Goal: Task Accomplishment & Management: Manage account settings

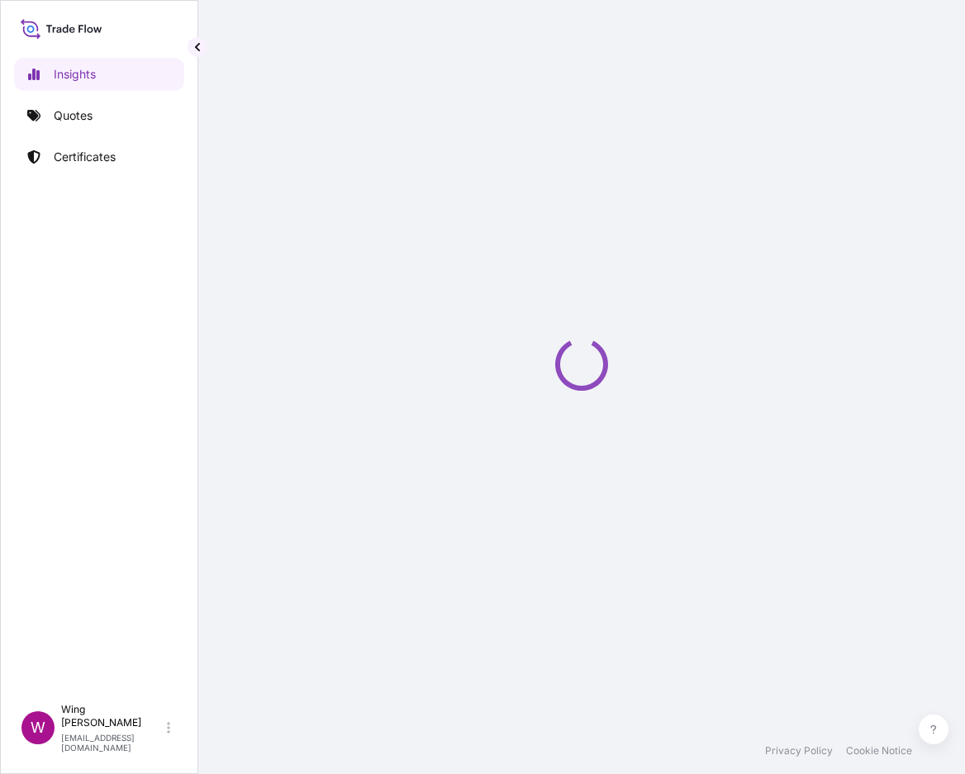
select select "2025"
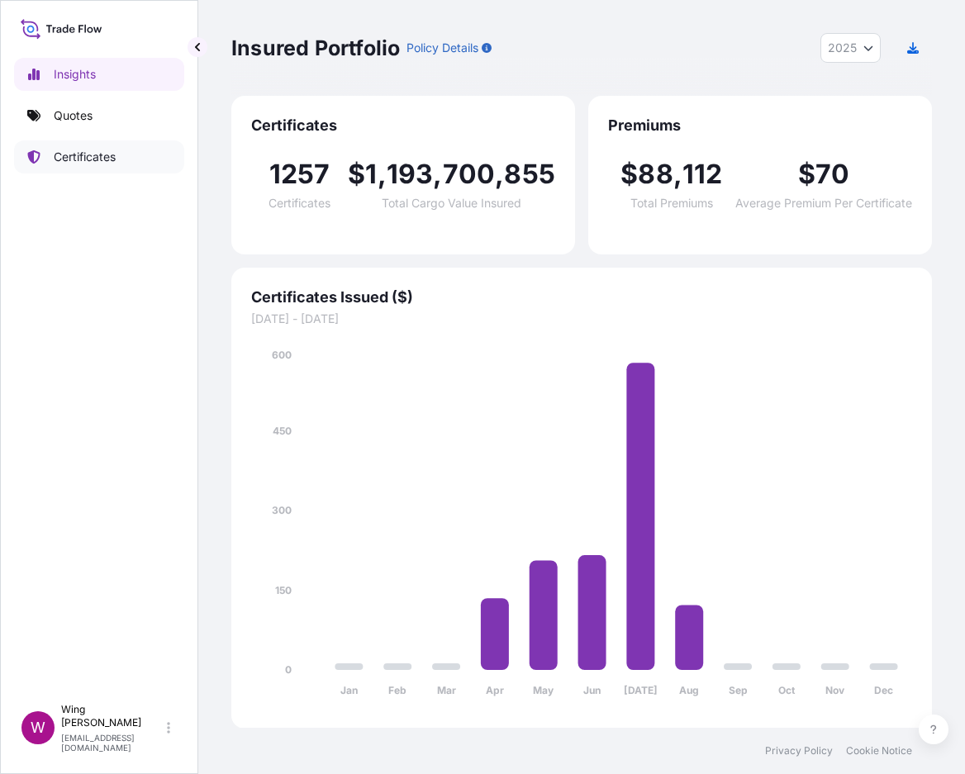
click at [75, 165] on link "Certificates" at bounding box center [99, 156] width 170 height 33
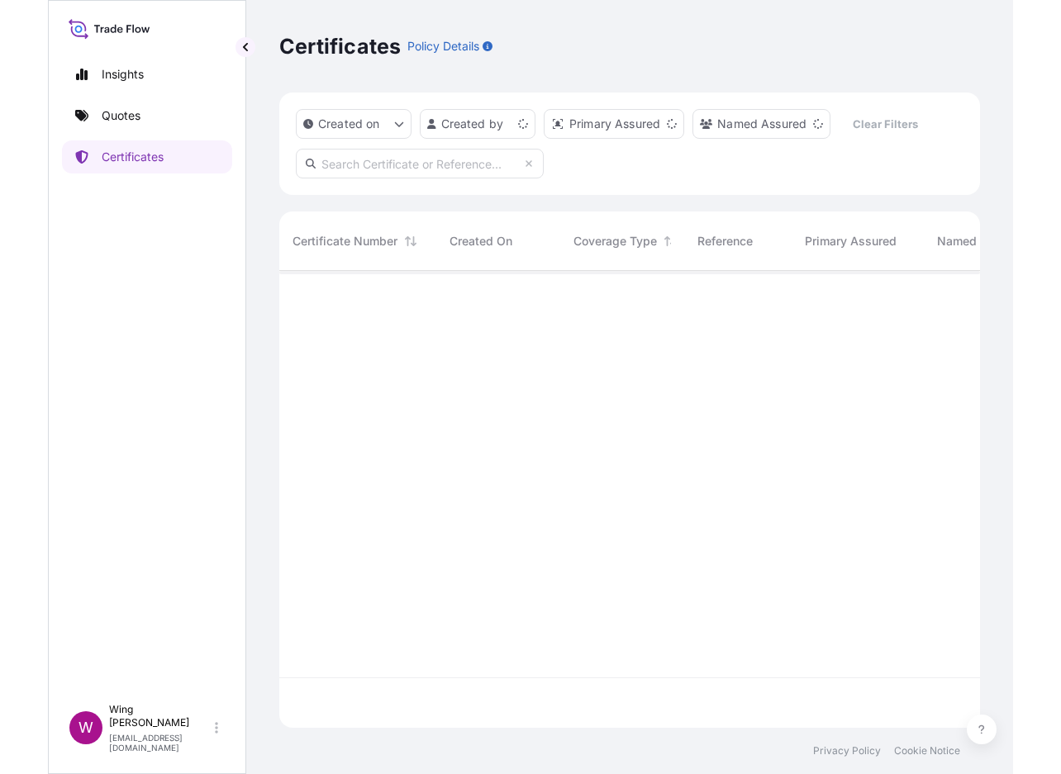
scroll to position [450, 683]
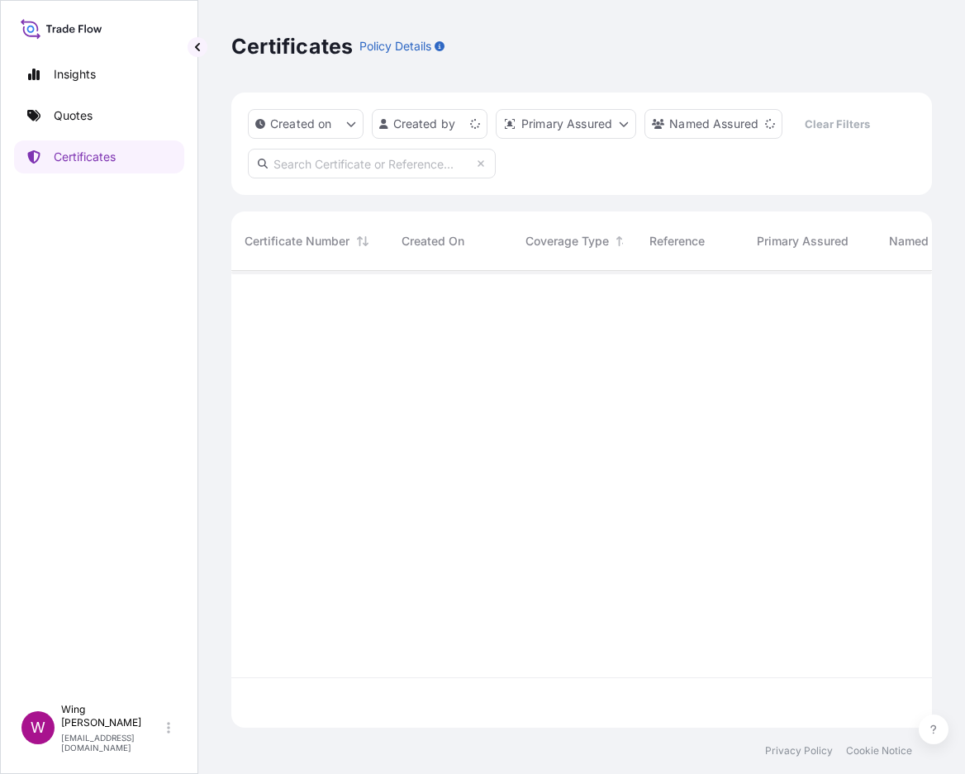
click at [327, 168] on input "text" at bounding box center [372, 164] width 248 height 30
paste input "[PHONE_NUMBER]"
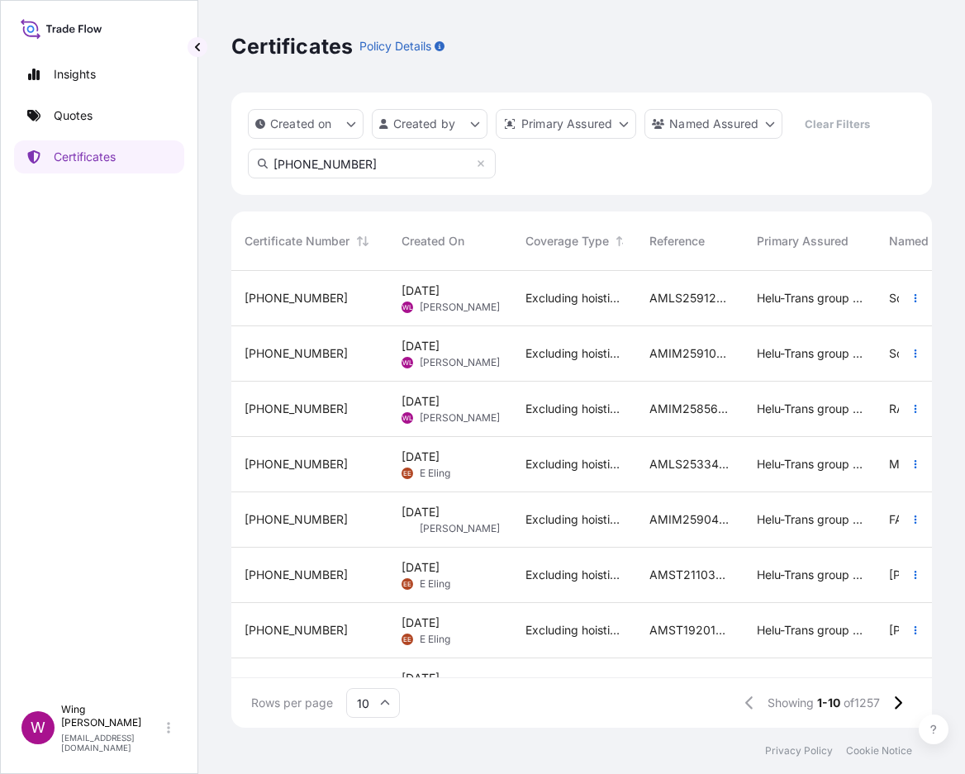
click at [388, 160] on input "[PHONE_NUMBER]" at bounding box center [372, 164] width 248 height 30
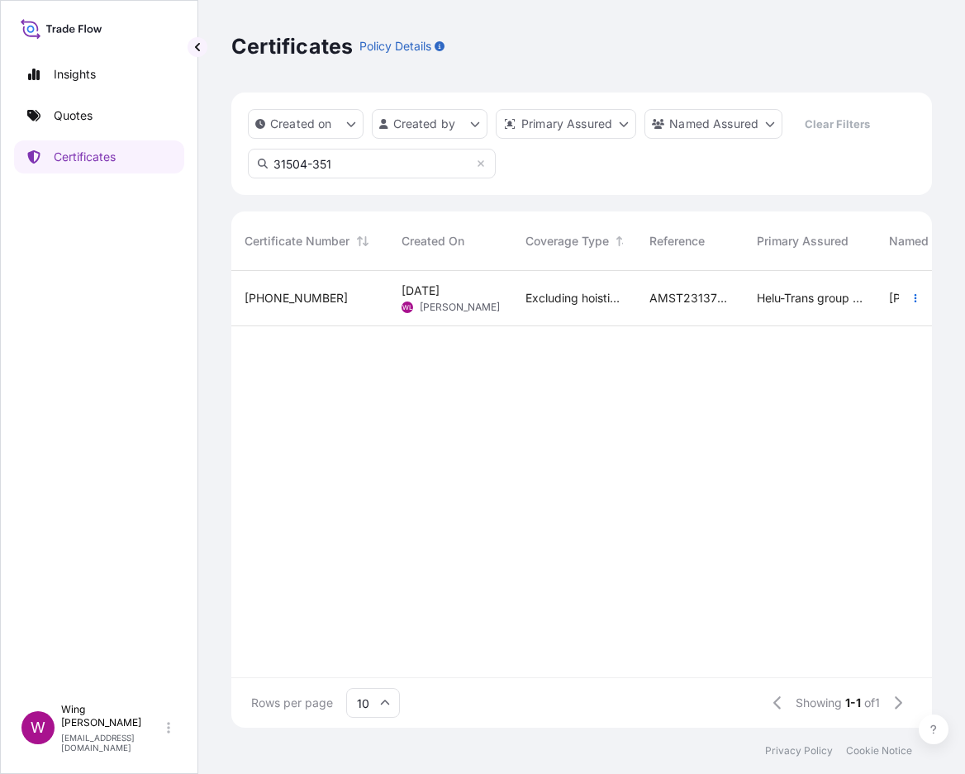
type input "31504-351"
click at [307, 285] on div "[PHONE_NUMBER]" at bounding box center [309, 298] width 157 height 55
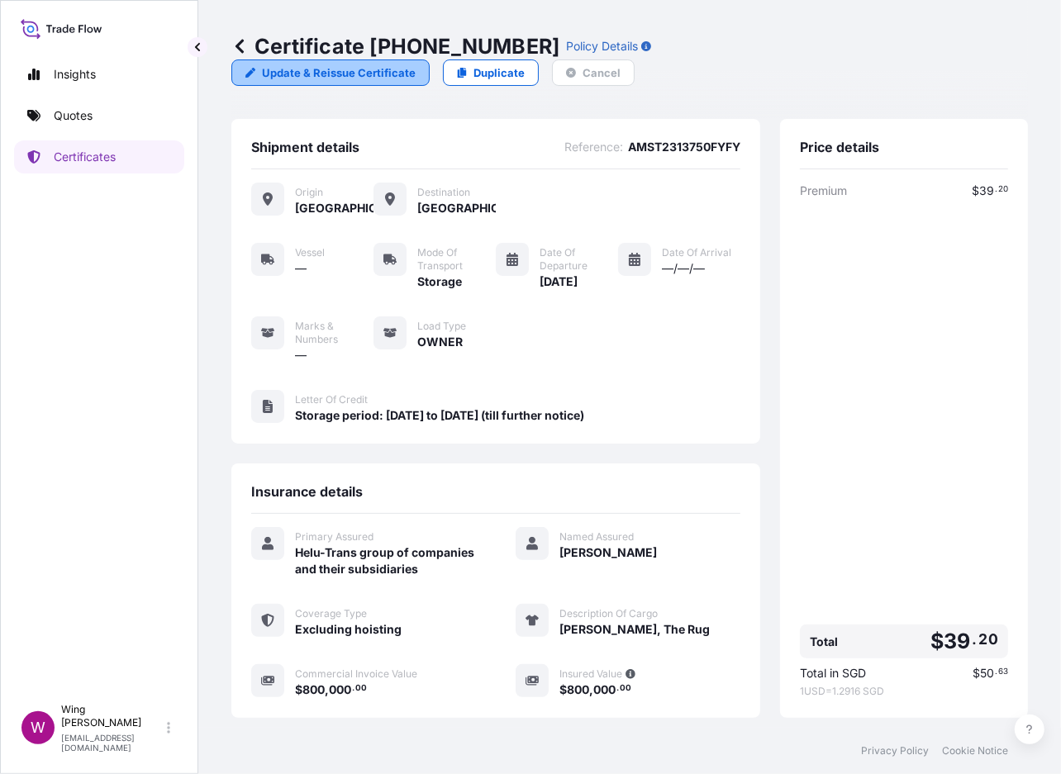
click at [416, 64] on p "Update & Reissue Certificate" at bounding box center [339, 72] width 154 height 17
select select "STORAGE"
click at [57, 313] on div "Insights Quotes Certificates" at bounding box center [99, 369] width 170 height 653
click at [416, 64] on p "Update & Reissue Certificate" at bounding box center [339, 72] width 154 height 17
select select "STORAGE"
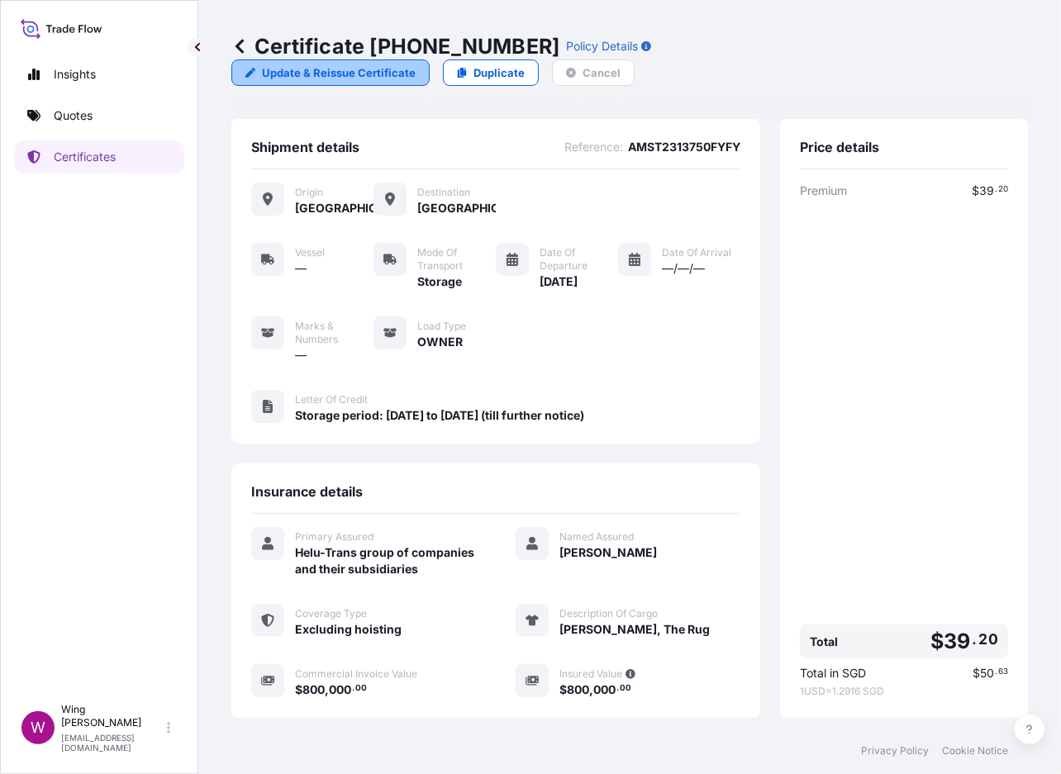
select select "31504"
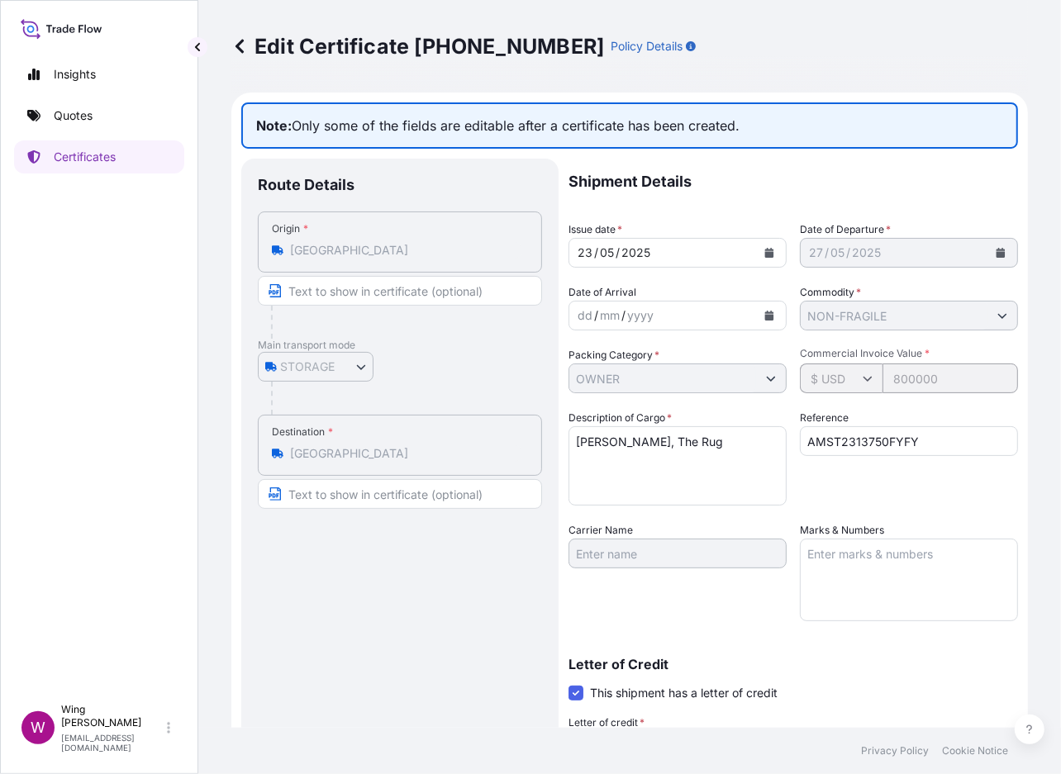
scroll to position [220, 0]
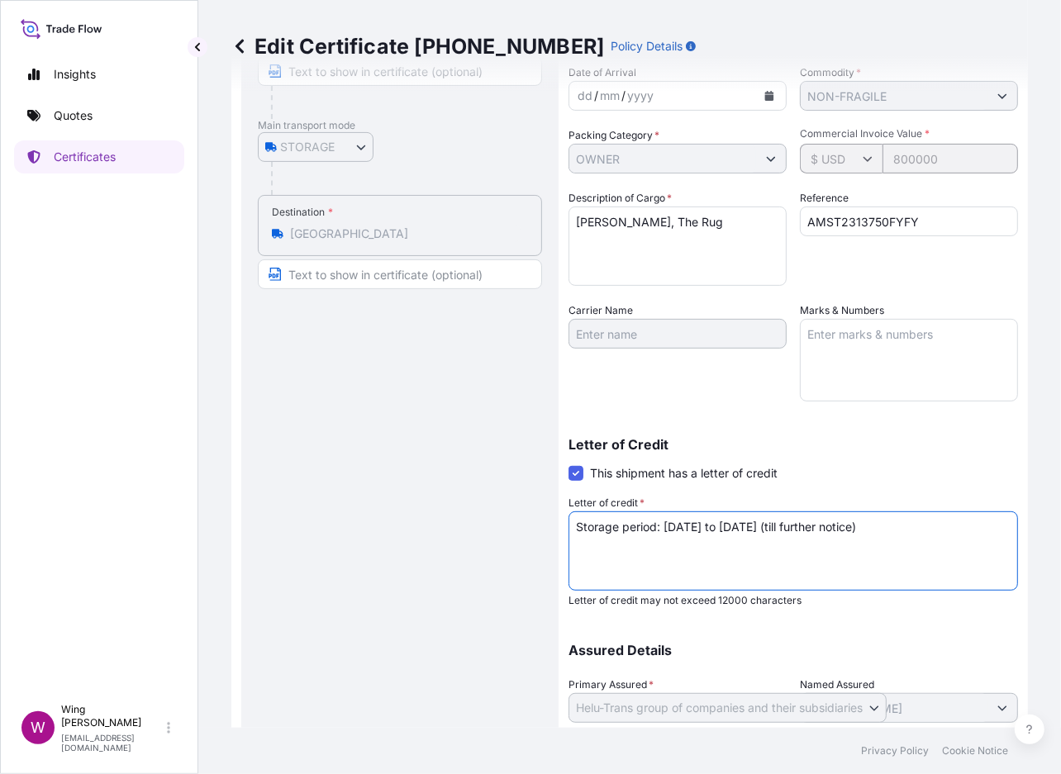
drag, startPoint x: 754, startPoint y: 525, endPoint x: 1019, endPoint y: 517, distance: 265.3
click at [964, 517] on div "Edit Certificate [PHONE_NUMBER] Policy Details Note: Only some of the fields ar…" at bounding box center [629, 364] width 863 height 728
click at [710, 539] on textarea "Storage period: [DATE] to [DATE] (till further notice)" at bounding box center [792, 550] width 449 height 79
drag, startPoint x: 755, startPoint y: 527, endPoint x: 1096, endPoint y: 541, distance: 340.7
click at [964, 541] on html "Insights Quotes Certificates W Wing Lee [EMAIL_ADDRESS][DOMAIN_NAME] Edit Certi…" at bounding box center [530, 387] width 1061 height 774
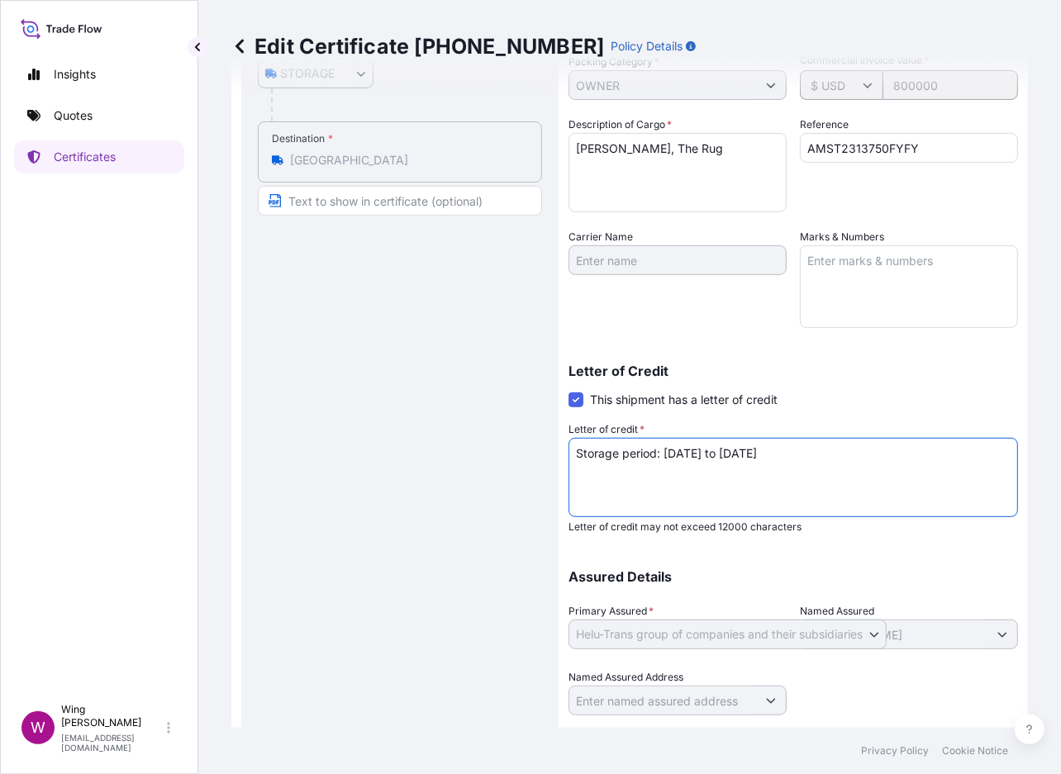
scroll to position [334, 0]
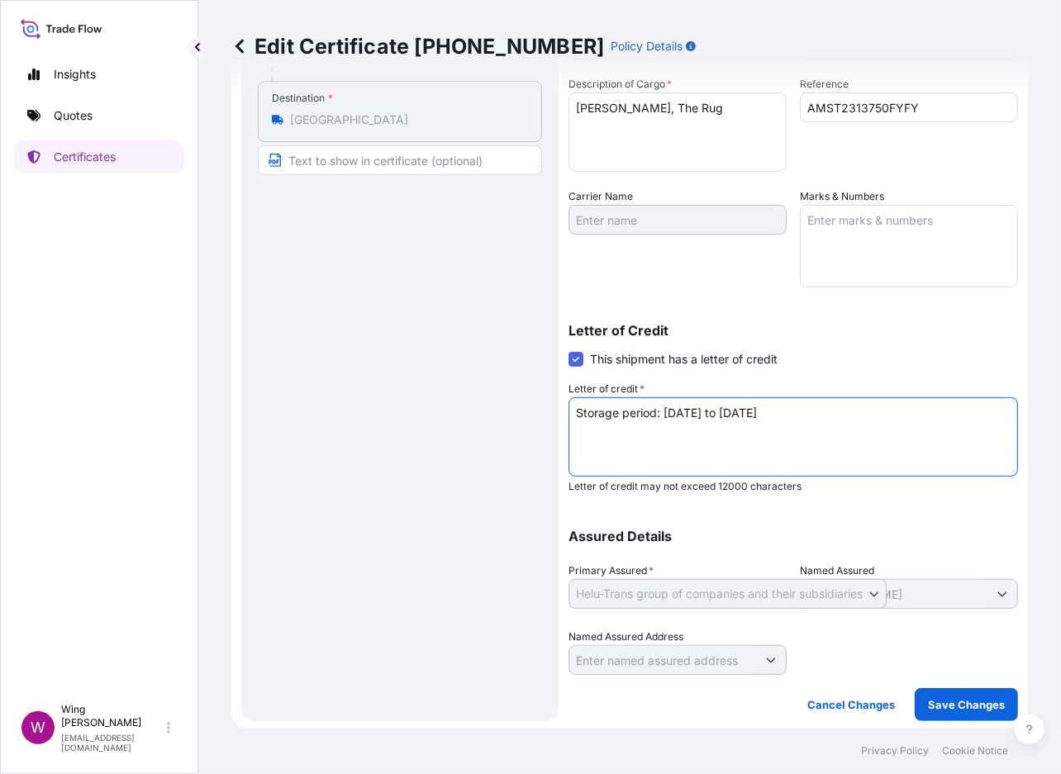
type textarea "Storage period: [DATE] to [DATE]"
click at [497, 446] on div "Route Details Place of loading Road / [GEOGRAPHIC_DATA] / Inland Origin * [GEOG…" at bounding box center [400, 272] width 284 height 863
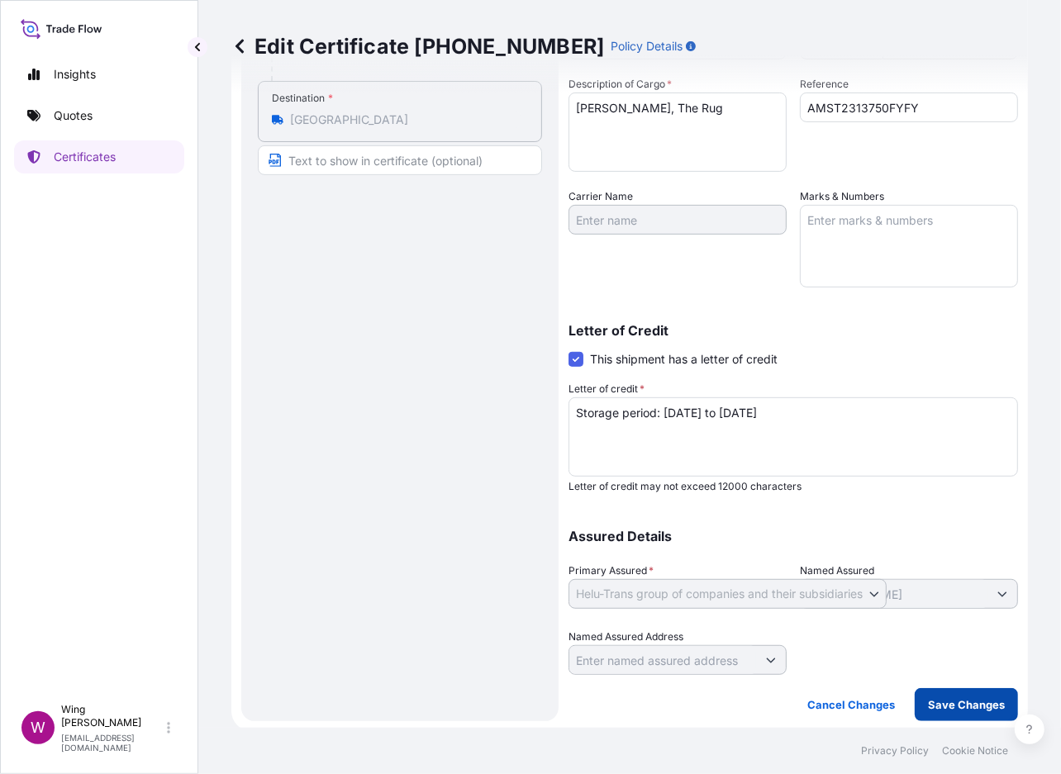
click at [964, 697] on p "Save Changes" at bounding box center [966, 705] width 77 height 17
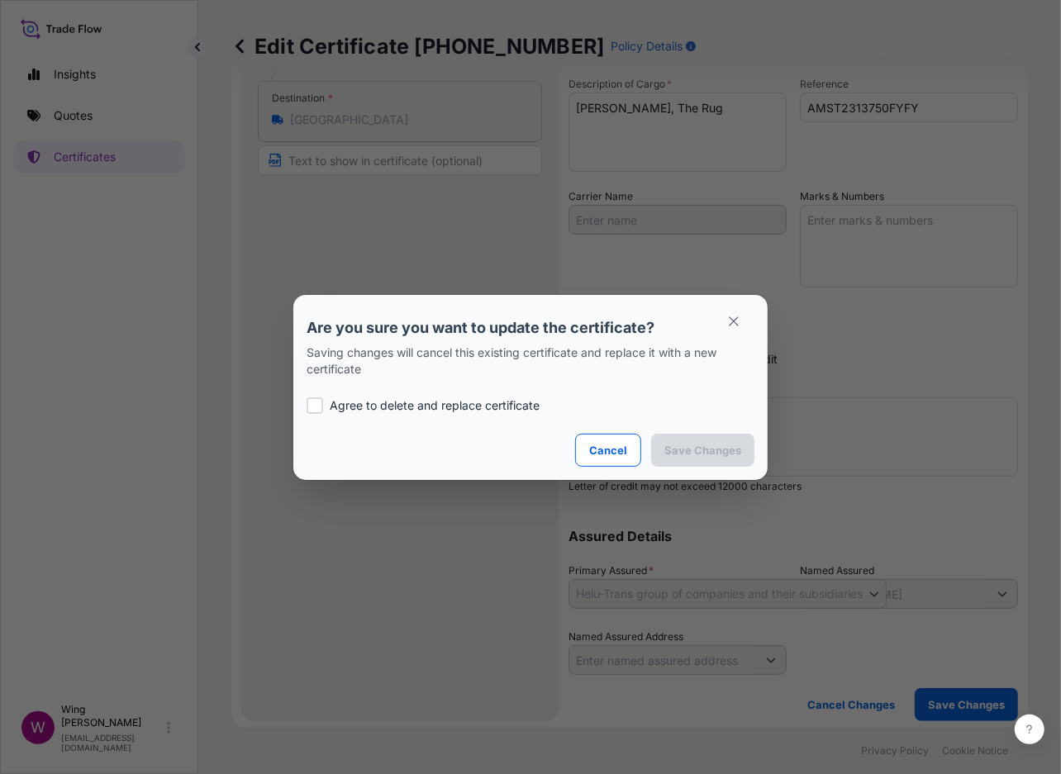
click at [320, 413] on div at bounding box center [315, 405] width 17 height 17
checkbox input "true"
click at [668, 454] on p "Save Changes" at bounding box center [702, 450] width 77 height 17
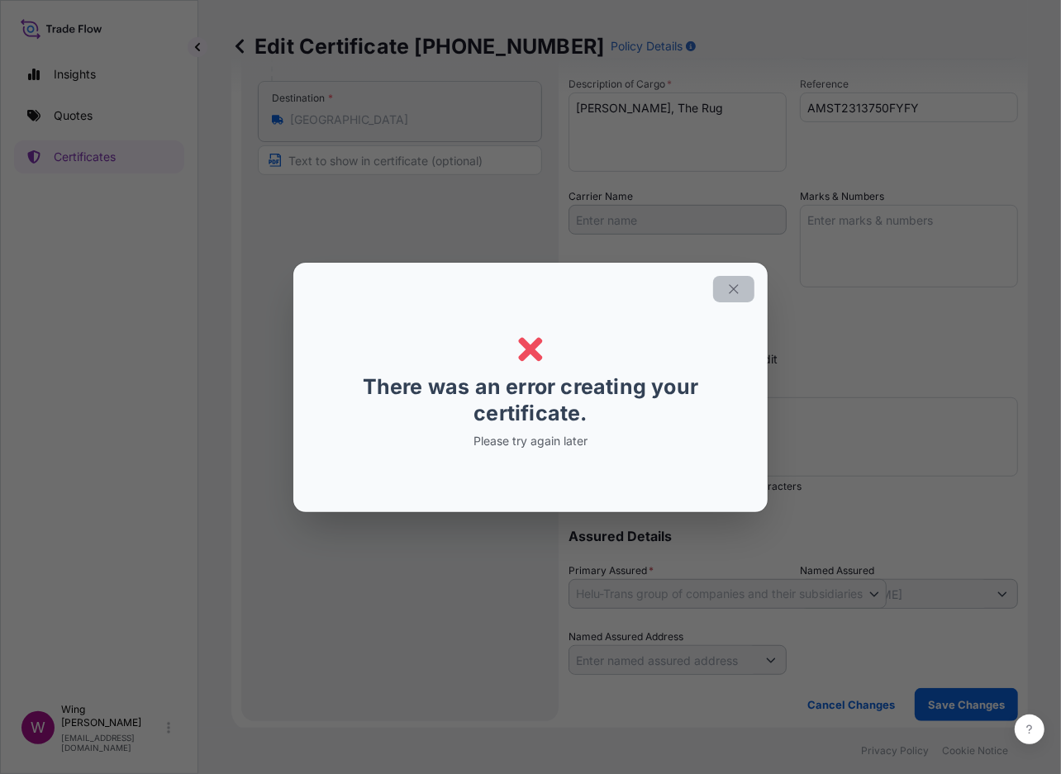
click at [737, 282] on icon "button" at bounding box center [733, 289] width 15 height 15
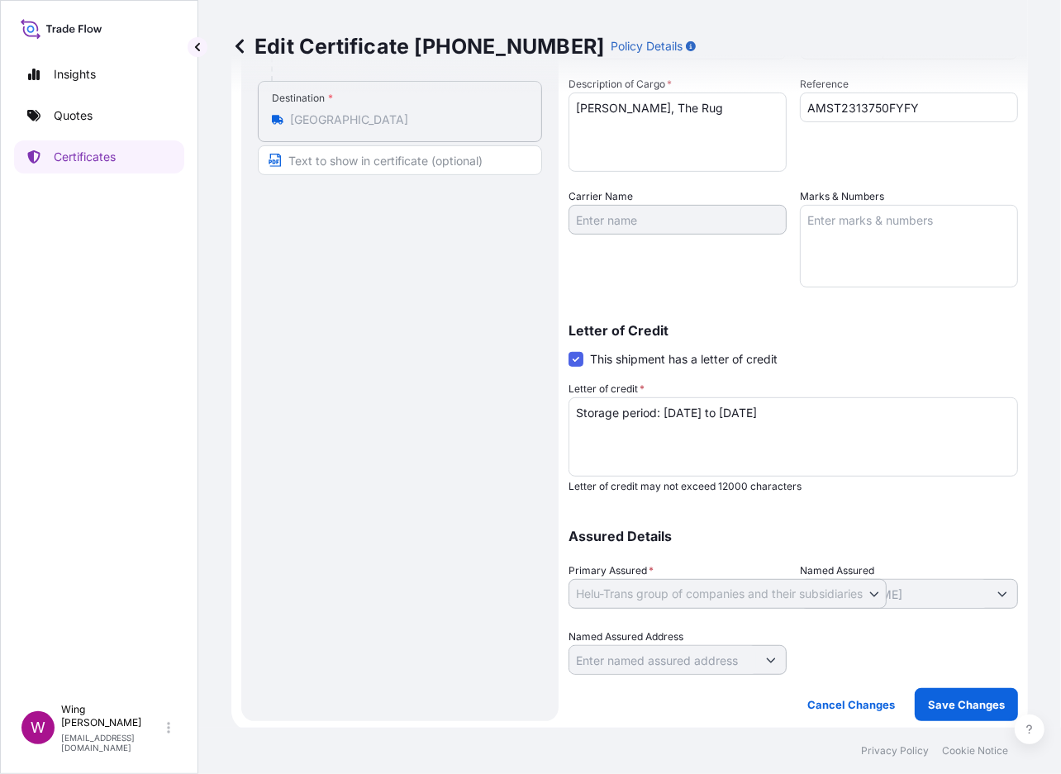
click at [886, 408] on textarea "Storage period: [DATE] to [DATE] (till further notice)" at bounding box center [792, 436] width 449 height 79
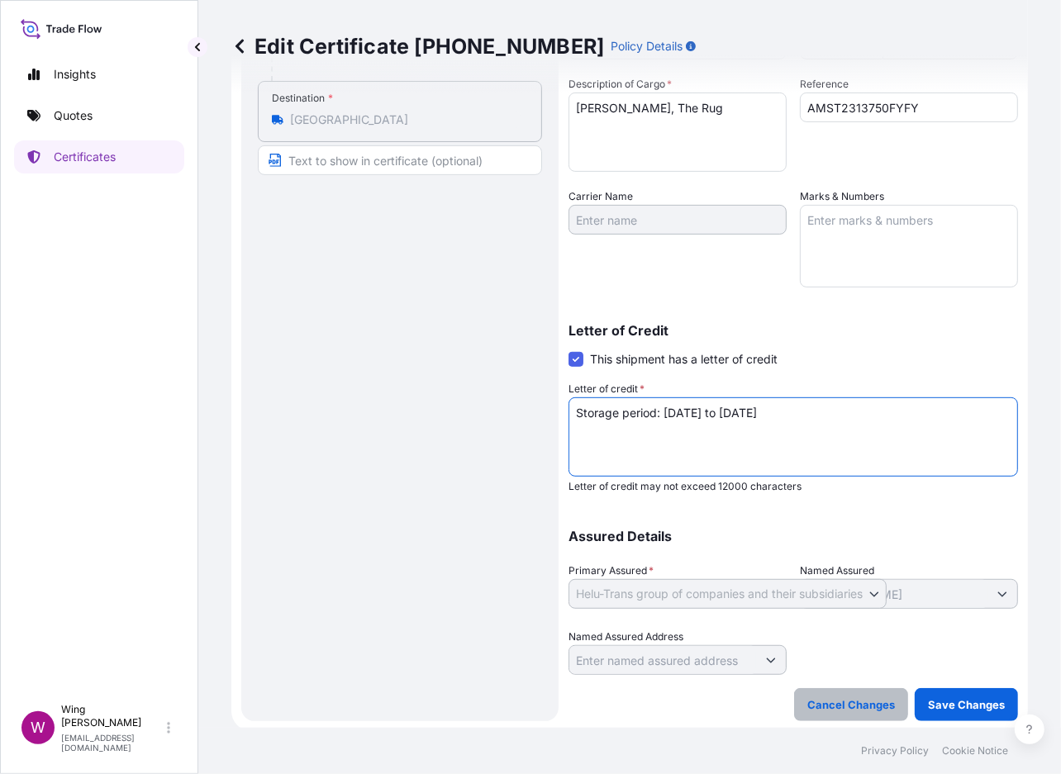
click at [822, 697] on p "Cancel Changes" at bounding box center [851, 705] width 88 height 17
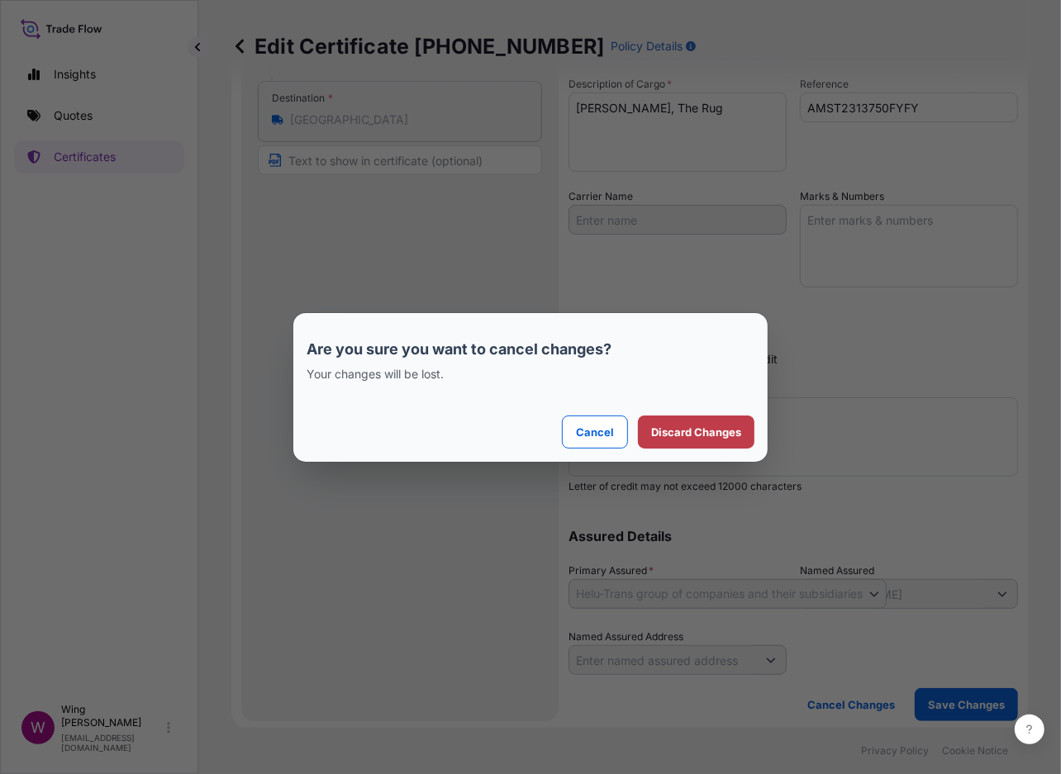
select select "STORAGE"
select select "31504"
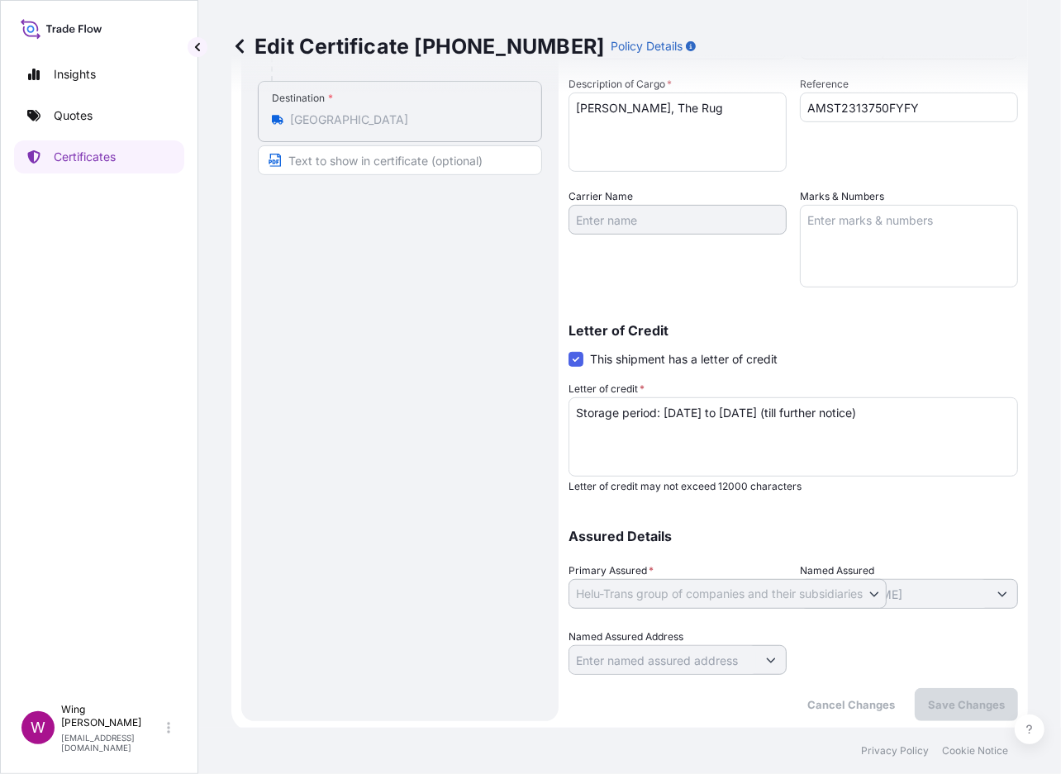
scroll to position [3, 0]
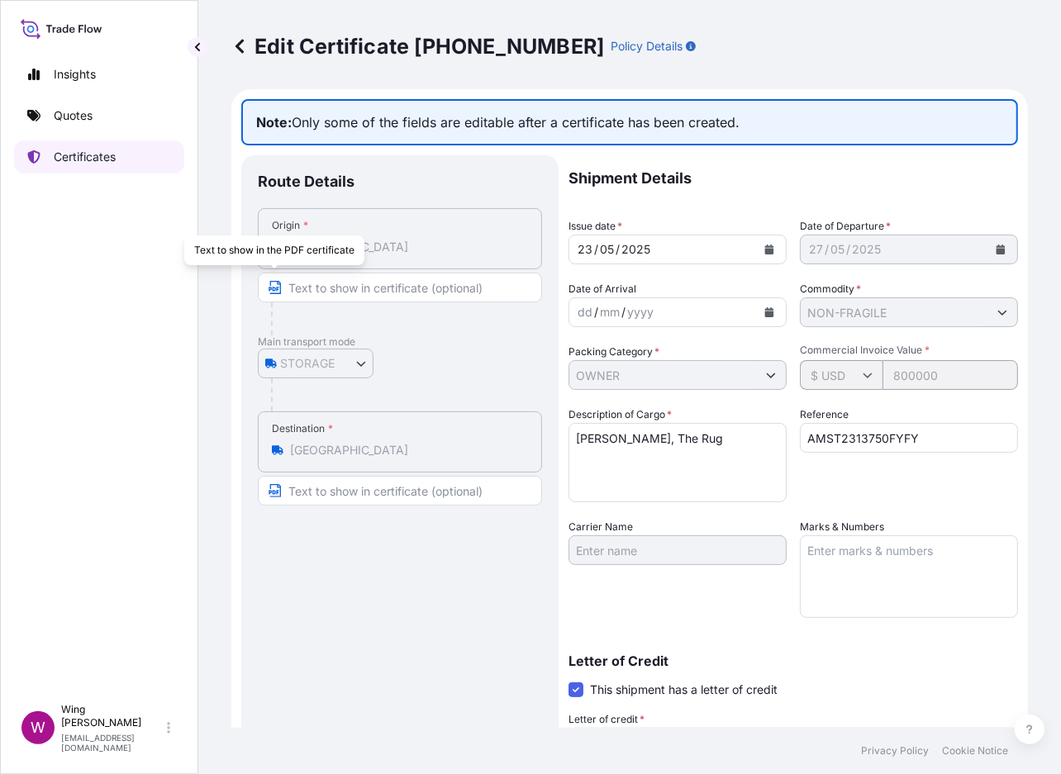
click at [88, 159] on p "Certificates" at bounding box center [85, 157] width 62 height 17
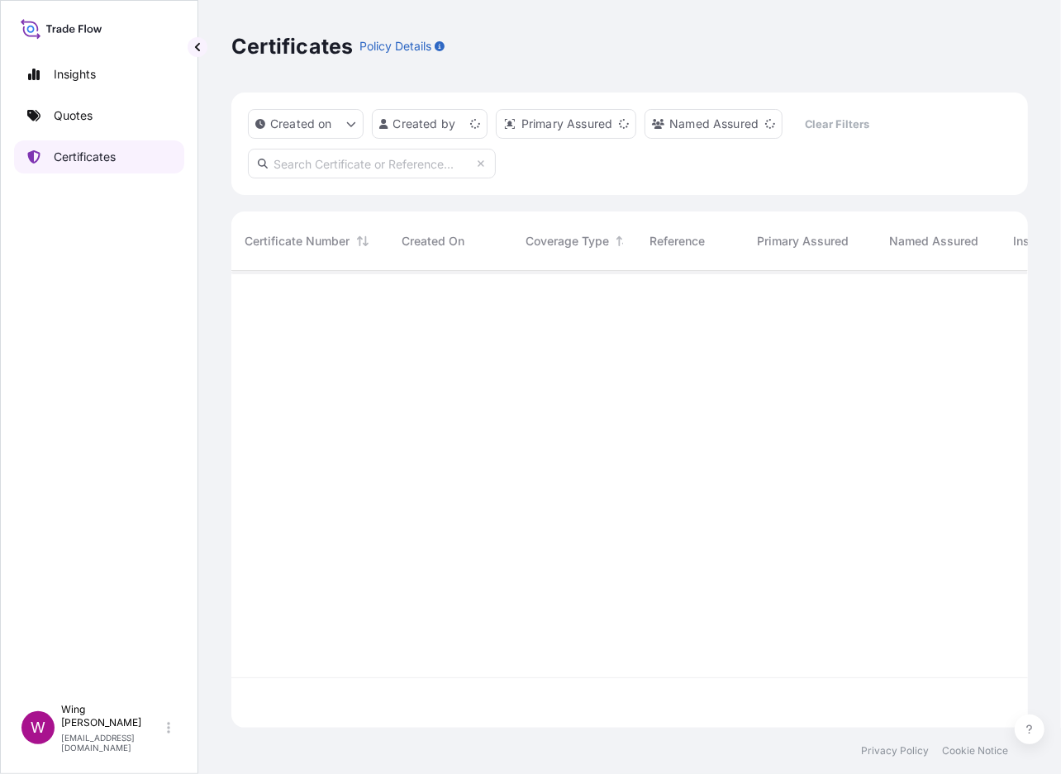
scroll to position [450, 780]
click at [388, 151] on input "text" at bounding box center [372, 164] width 248 height 30
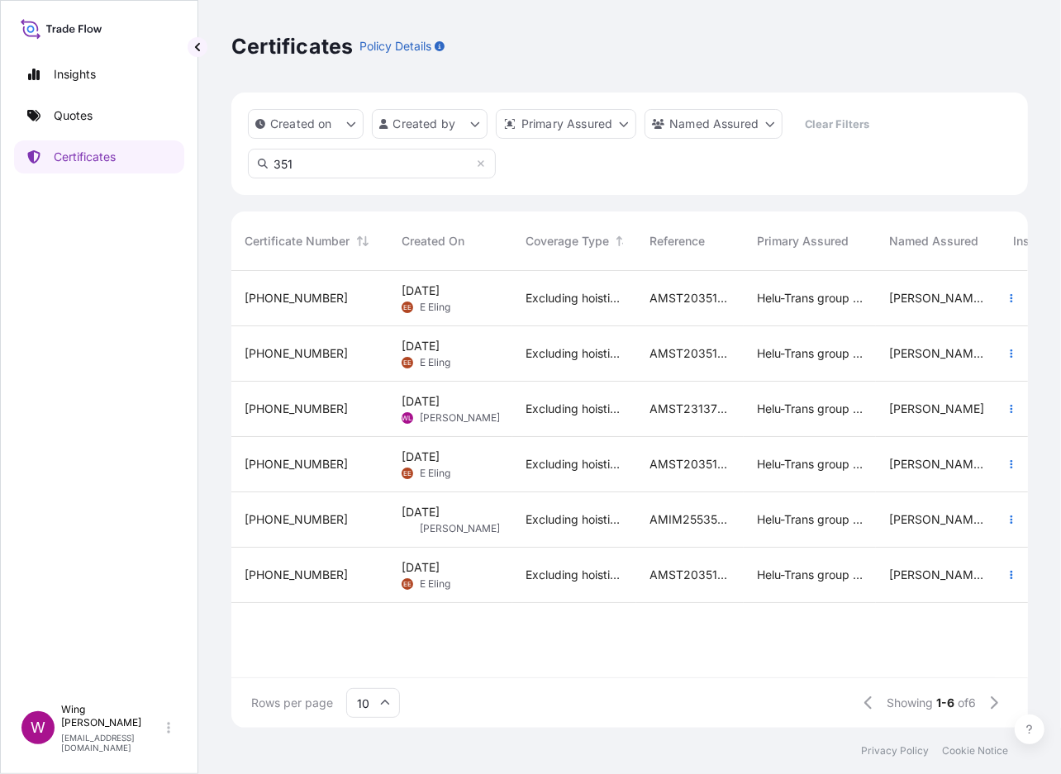
click at [274, 164] on input "351" at bounding box center [372, 164] width 248 height 30
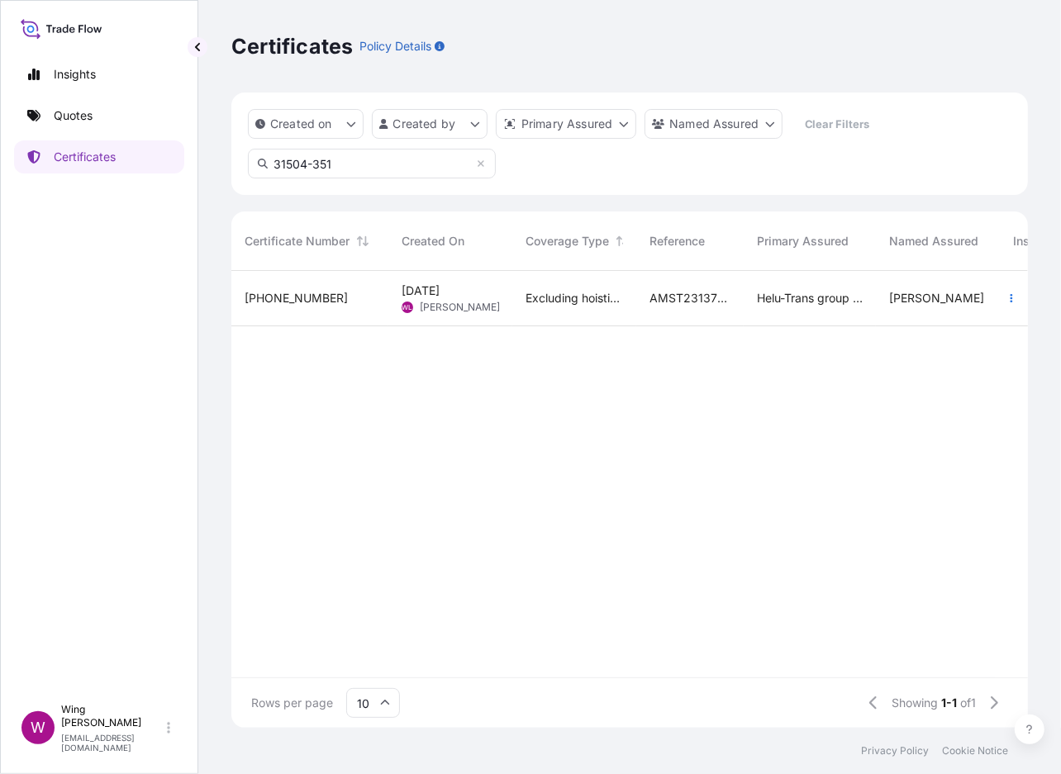
type input "31504-351"
click at [331, 303] on div "[PHONE_NUMBER]" at bounding box center [310, 298] width 131 height 17
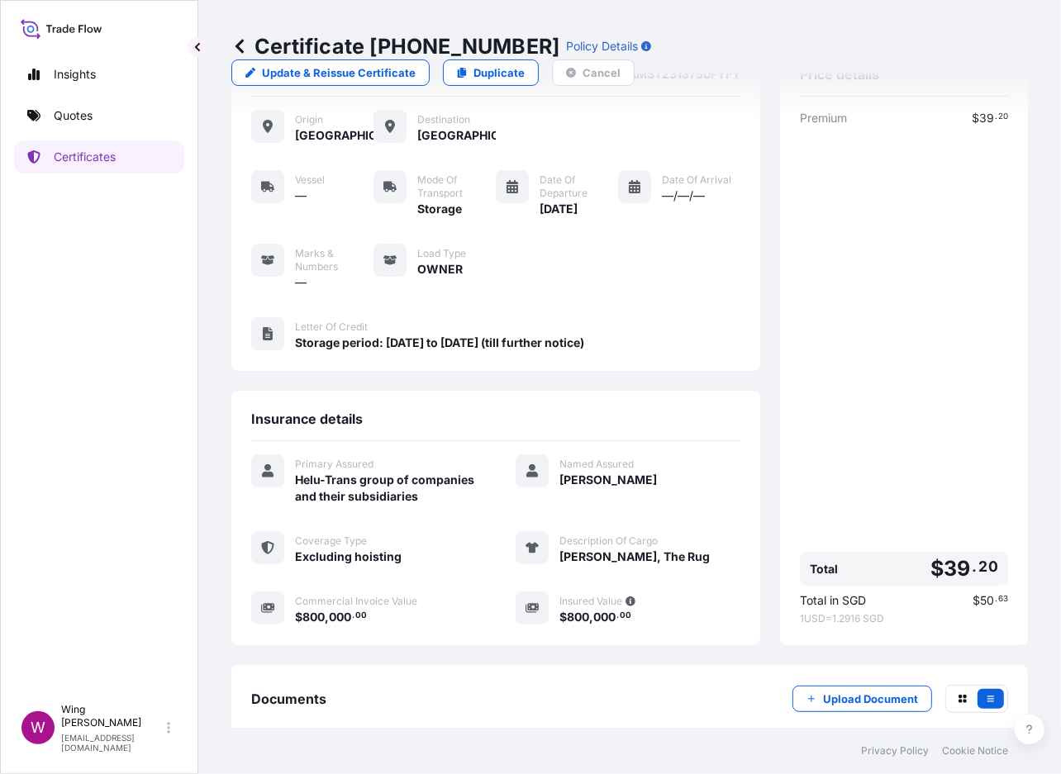
scroll to position [36, 0]
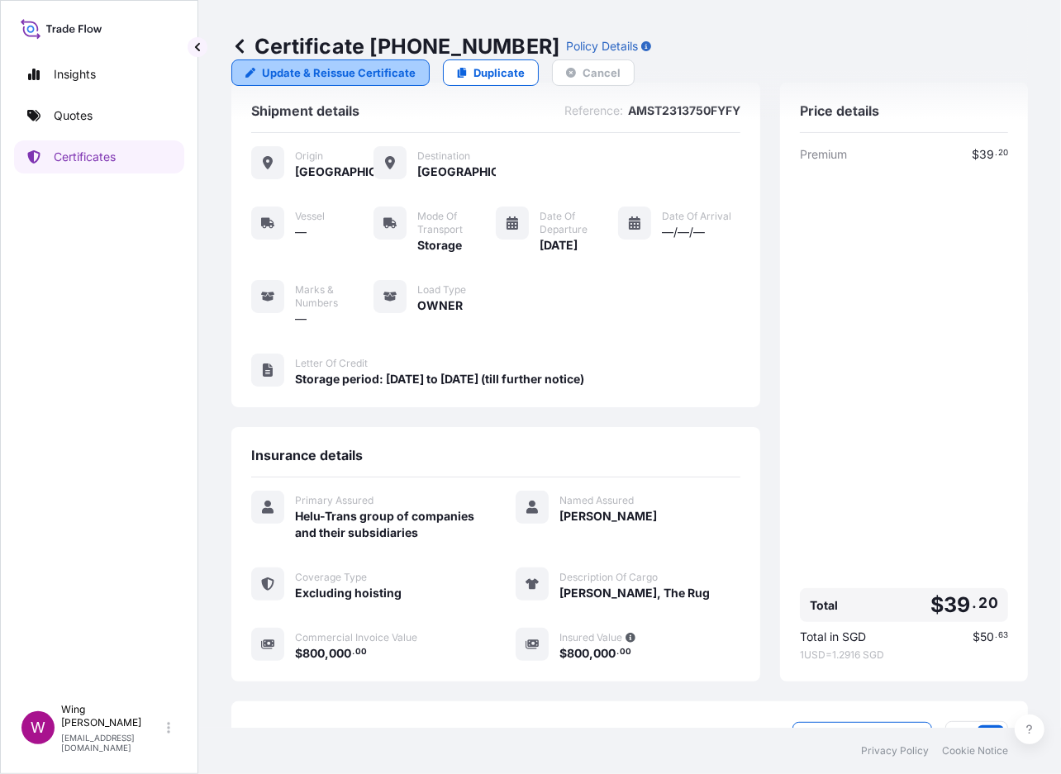
click at [416, 64] on p "Update & Reissue Certificate" at bounding box center [339, 72] width 154 height 17
select select "STORAGE"
select select "31504"
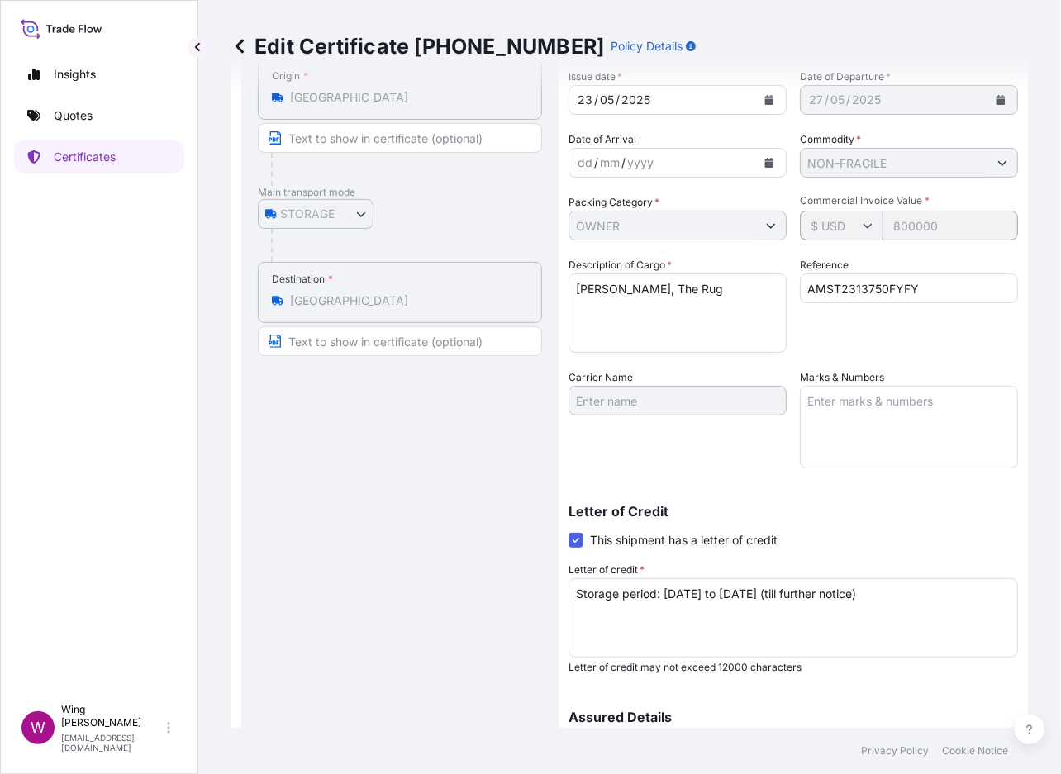
scroll to position [334, 0]
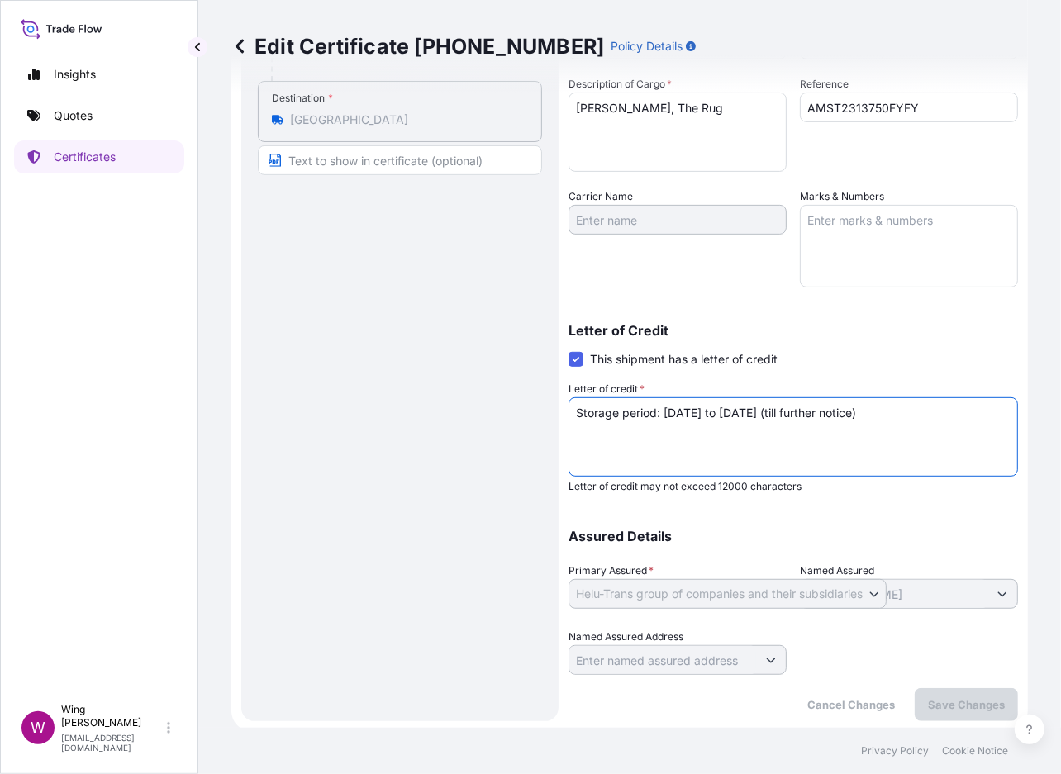
drag, startPoint x: 754, startPoint y: 411, endPoint x: 954, endPoint y: 402, distance: 200.2
click at [954, 402] on textarea "Storage period: [DATE] to [DATE] (till further notice)" at bounding box center [792, 436] width 449 height 79
type textarea "Storage period: [DATE] to [DATE]"
click at [945, 730] on footer "Privacy Policy Cookie Notice" at bounding box center [629, 751] width 863 height 46
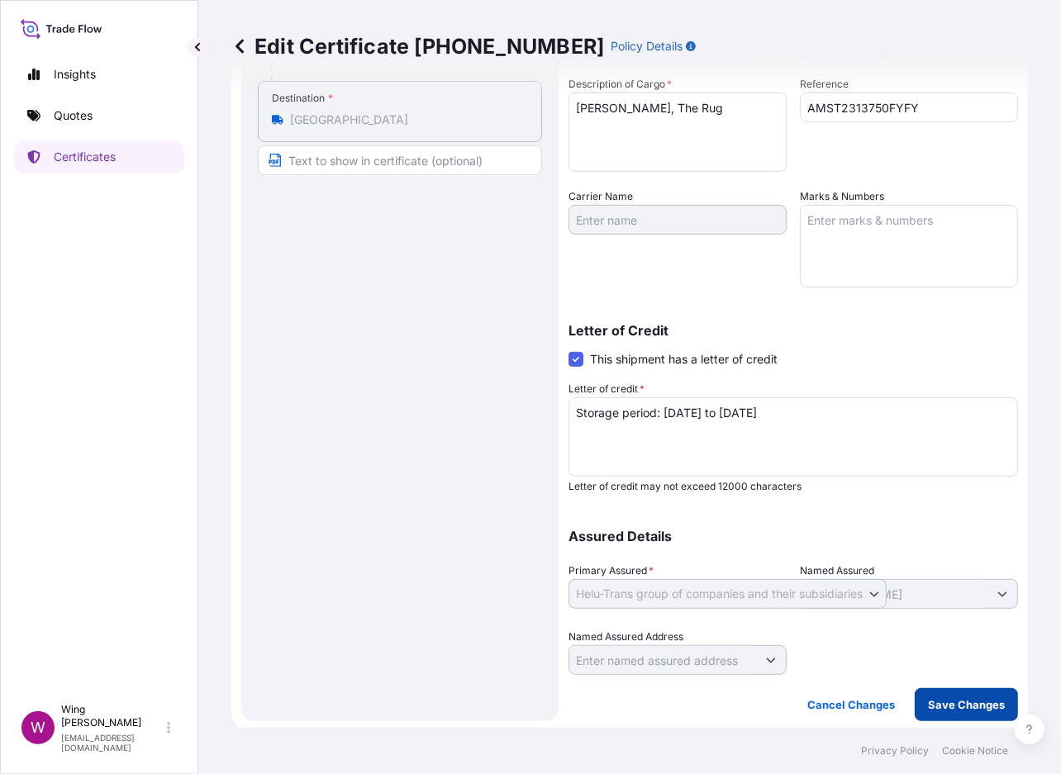
click at [953, 705] on p "Save Changes" at bounding box center [966, 705] width 77 height 17
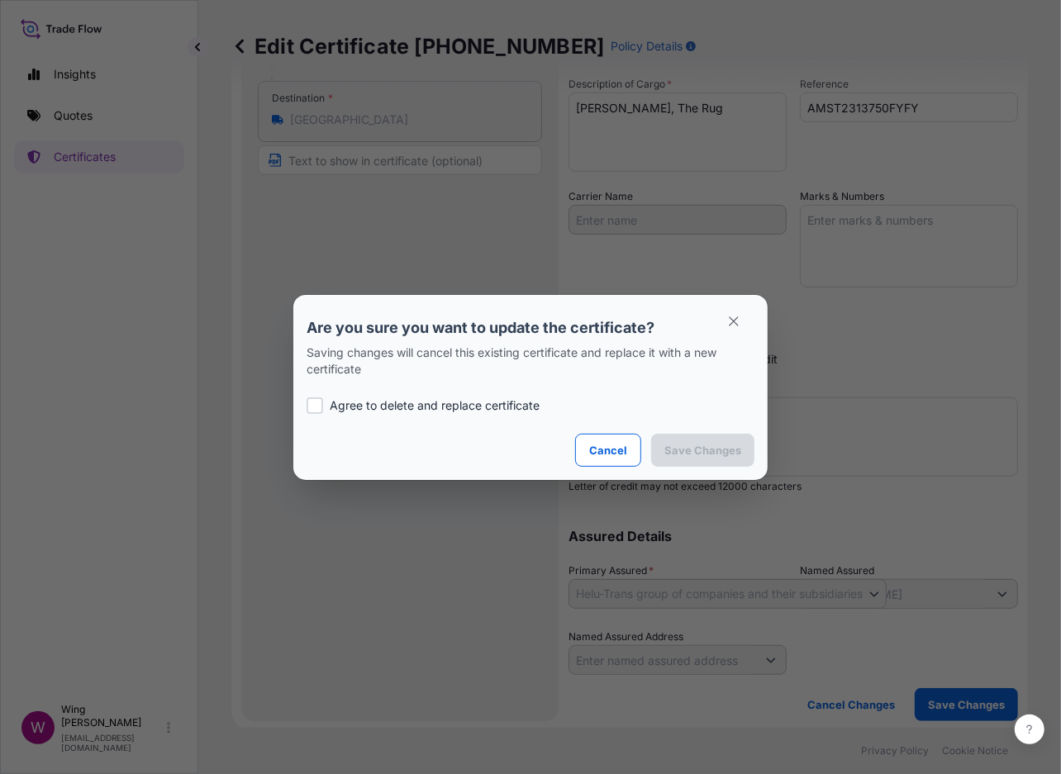
click at [321, 405] on div at bounding box center [315, 405] width 17 height 17
checkbox input "true"
click at [676, 454] on p "Save Changes" at bounding box center [702, 450] width 77 height 17
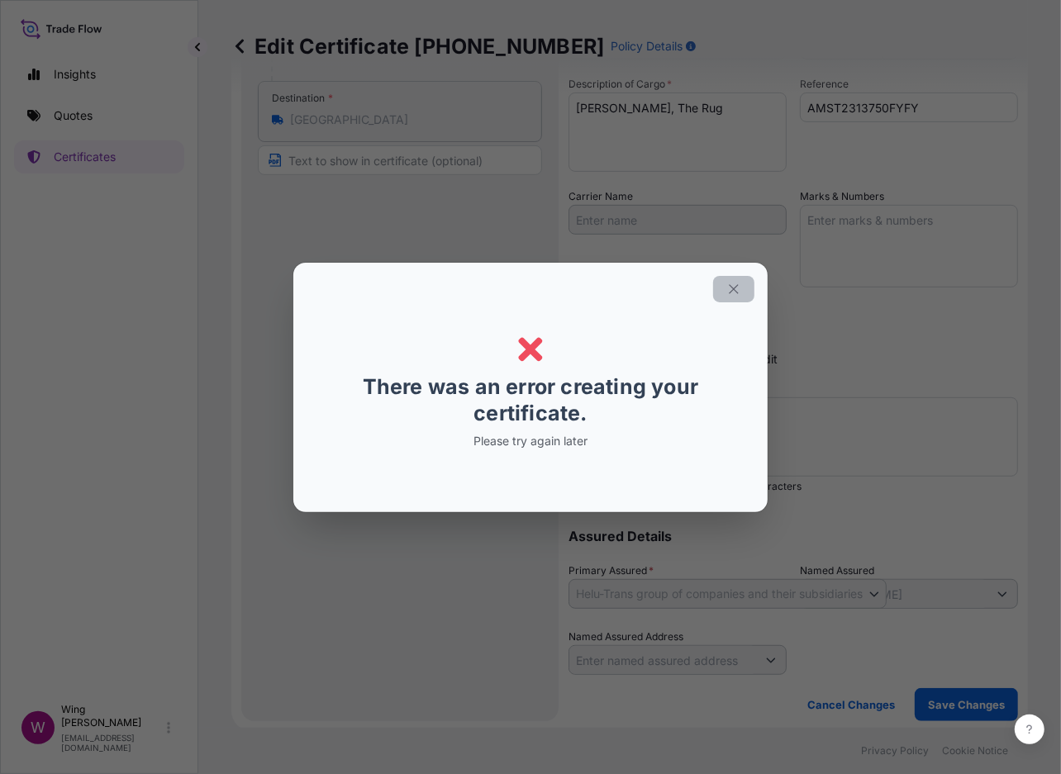
click at [721, 294] on button "button" at bounding box center [733, 289] width 41 height 26
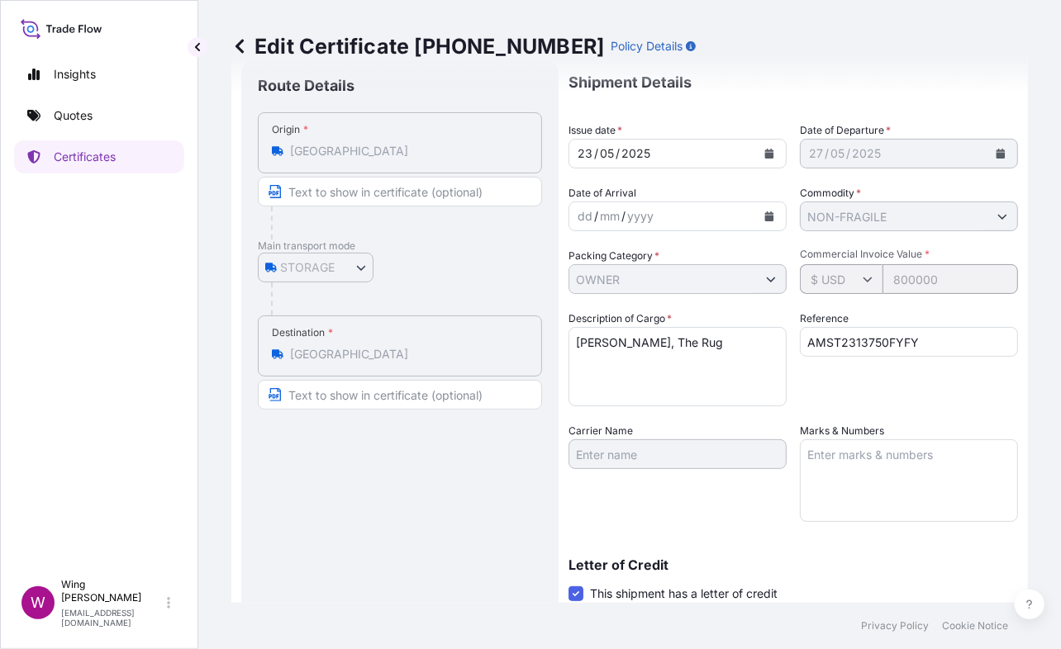
scroll to position [0, 0]
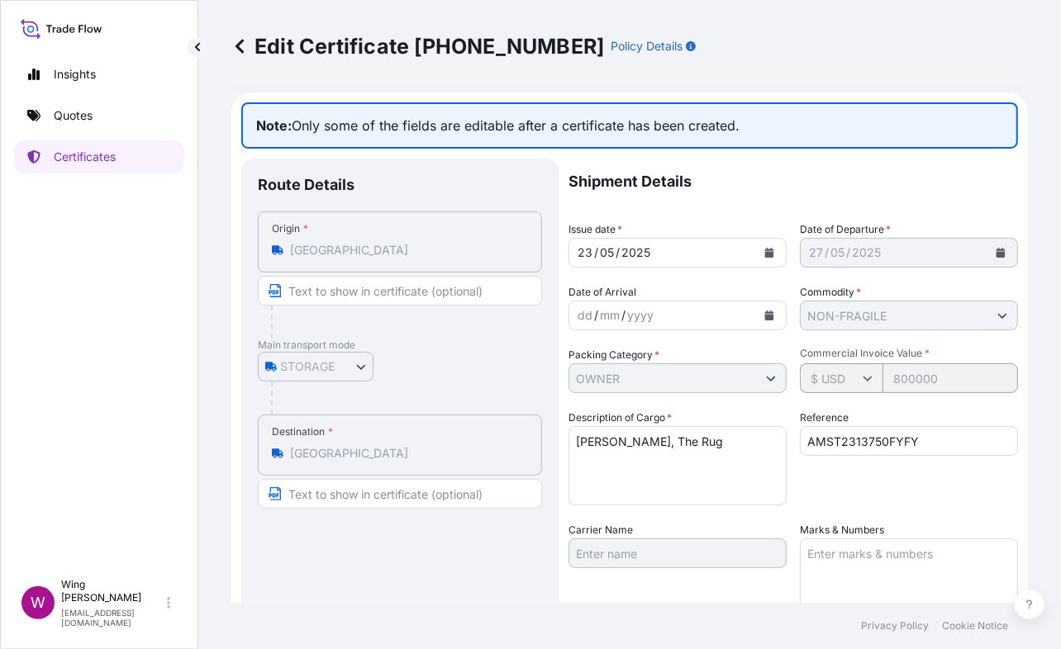
click at [245, 51] on icon at bounding box center [239, 46] width 17 height 17
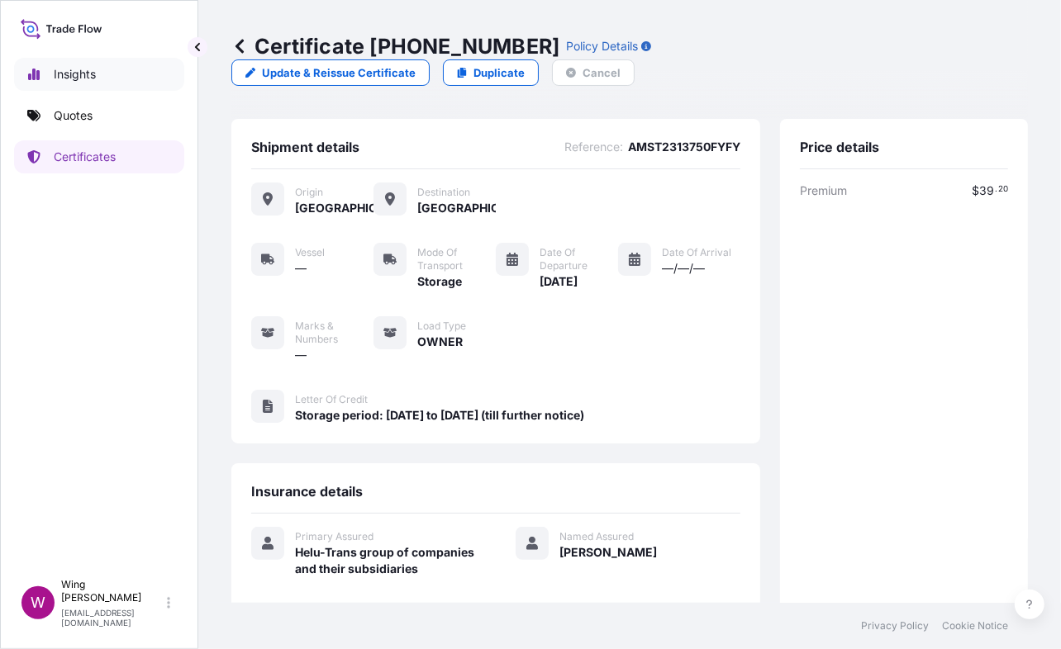
click at [66, 85] on link "Insights" at bounding box center [99, 74] width 170 height 33
select select "2025"
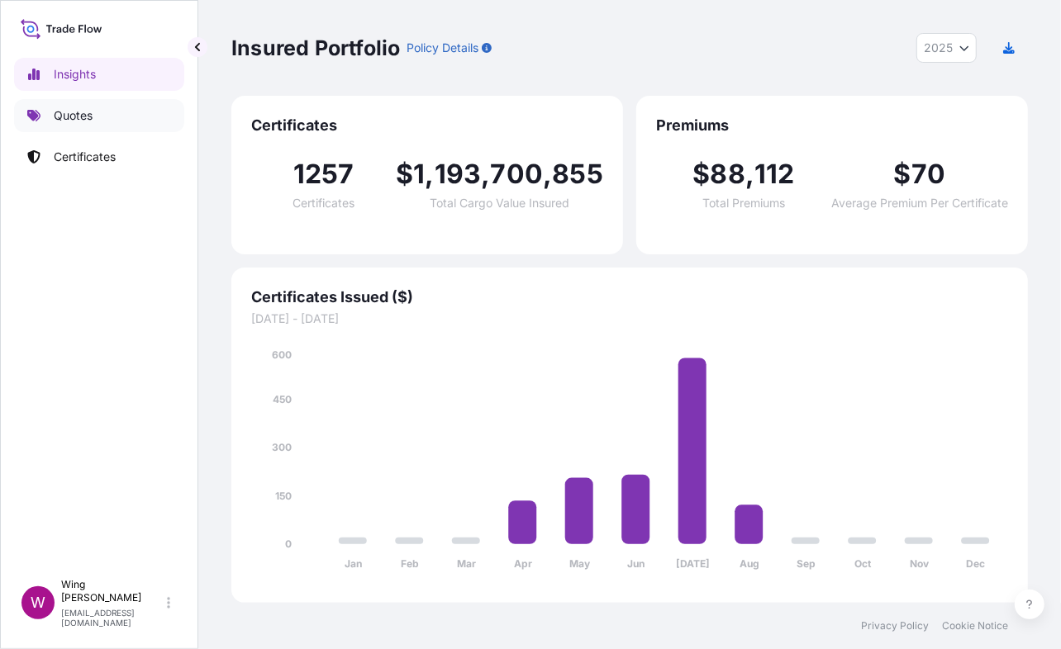
click at [69, 112] on p "Quotes" at bounding box center [73, 115] width 39 height 17
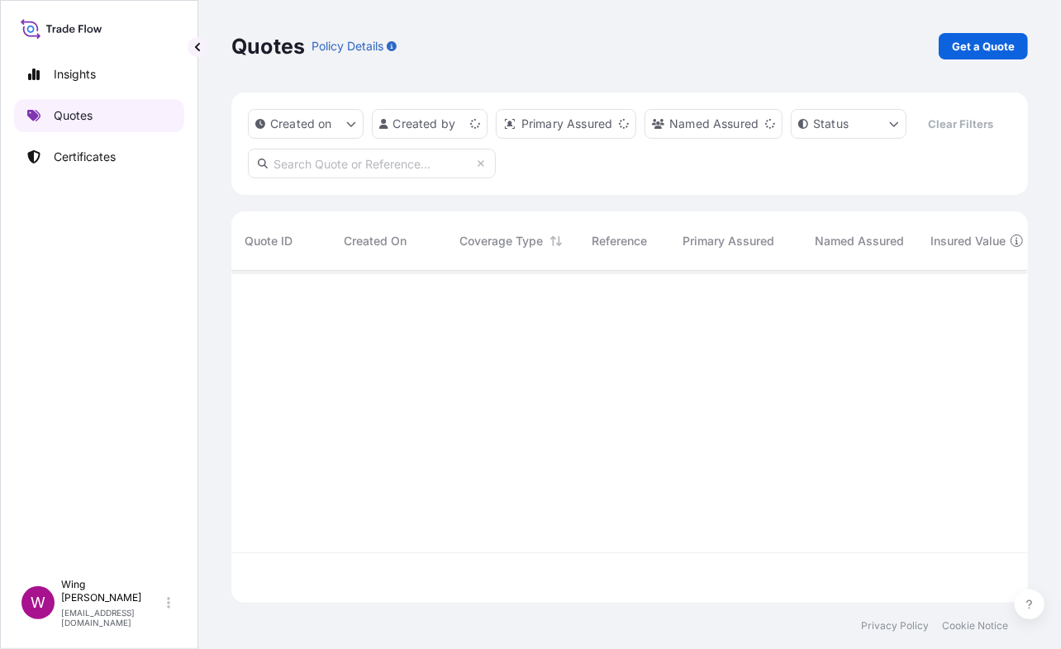
scroll to position [325, 780]
click at [80, 73] on p "Insights" at bounding box center [75, 74] width 42 height 17
select select "2025"
